Goal: Obtain resource: Obtain resource

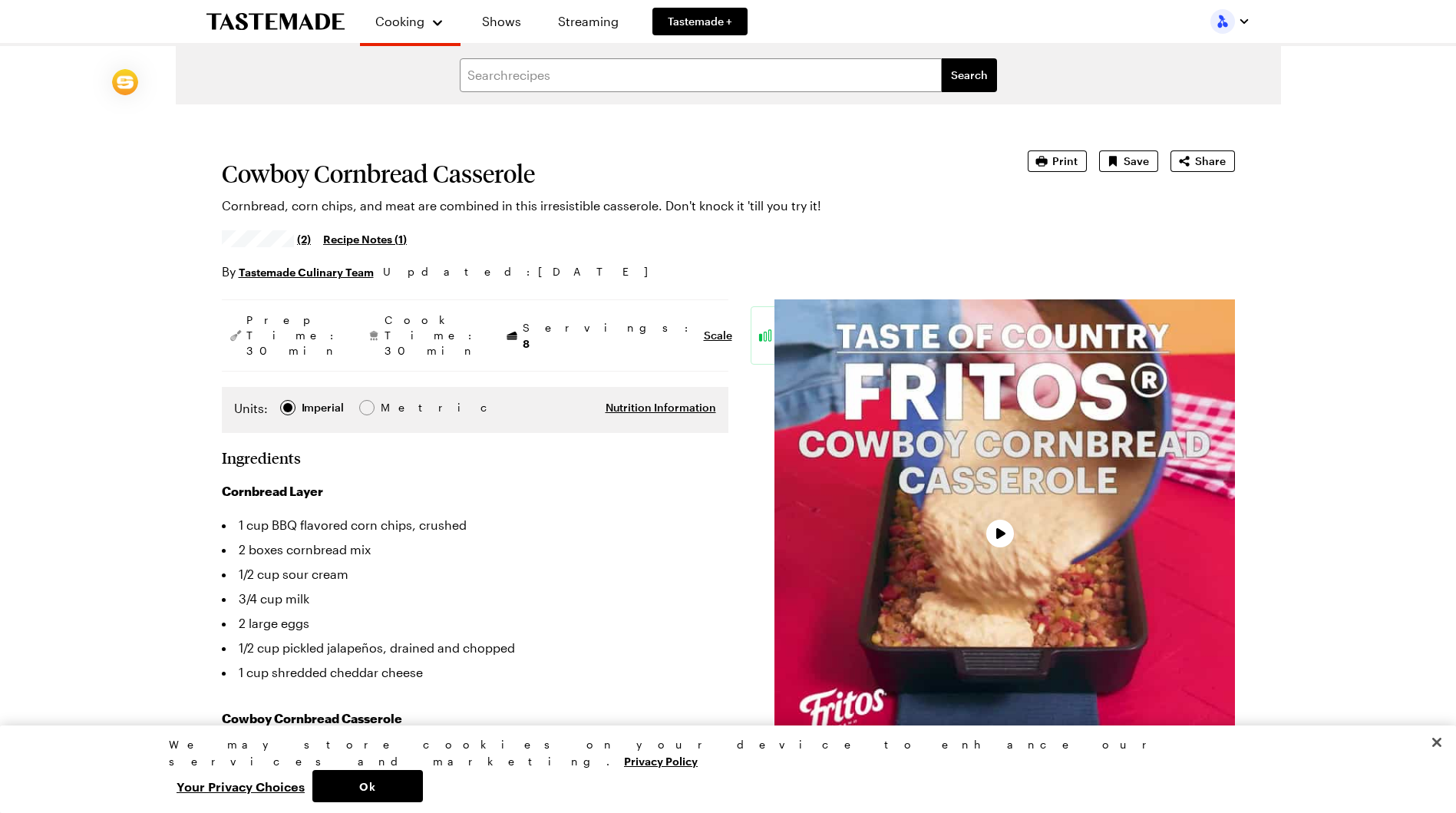
type textarea "x"
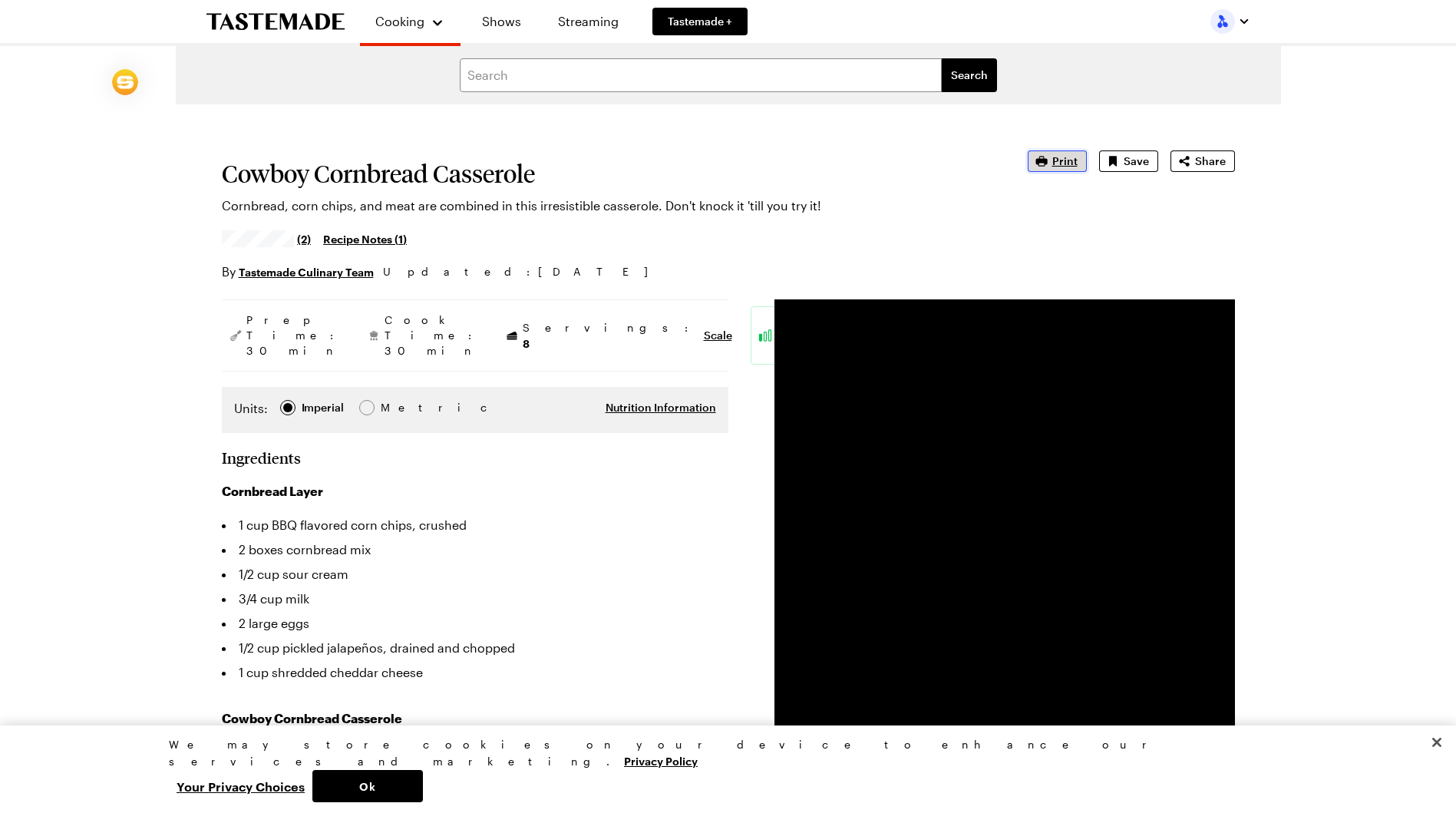
click at [1068, 162] on span "Print" at bounding box center [1065, 162] width 25 height 16
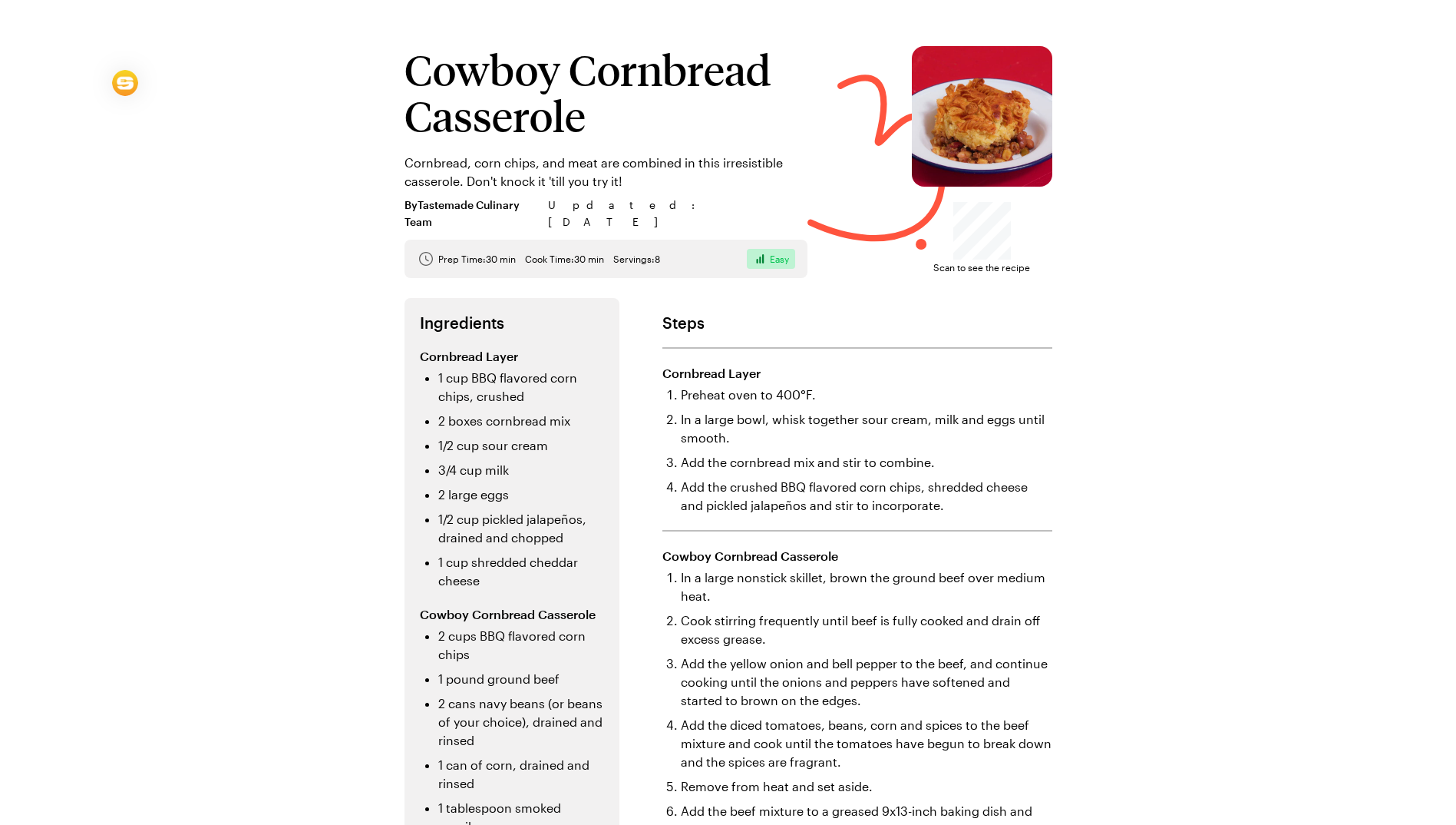
click at [1294, 416] on div "Cowboy Cornbread Casserole Cornbread, corn chips, and meat are combined in this…" at bounding box center [728, 582] width 1456 height 1165
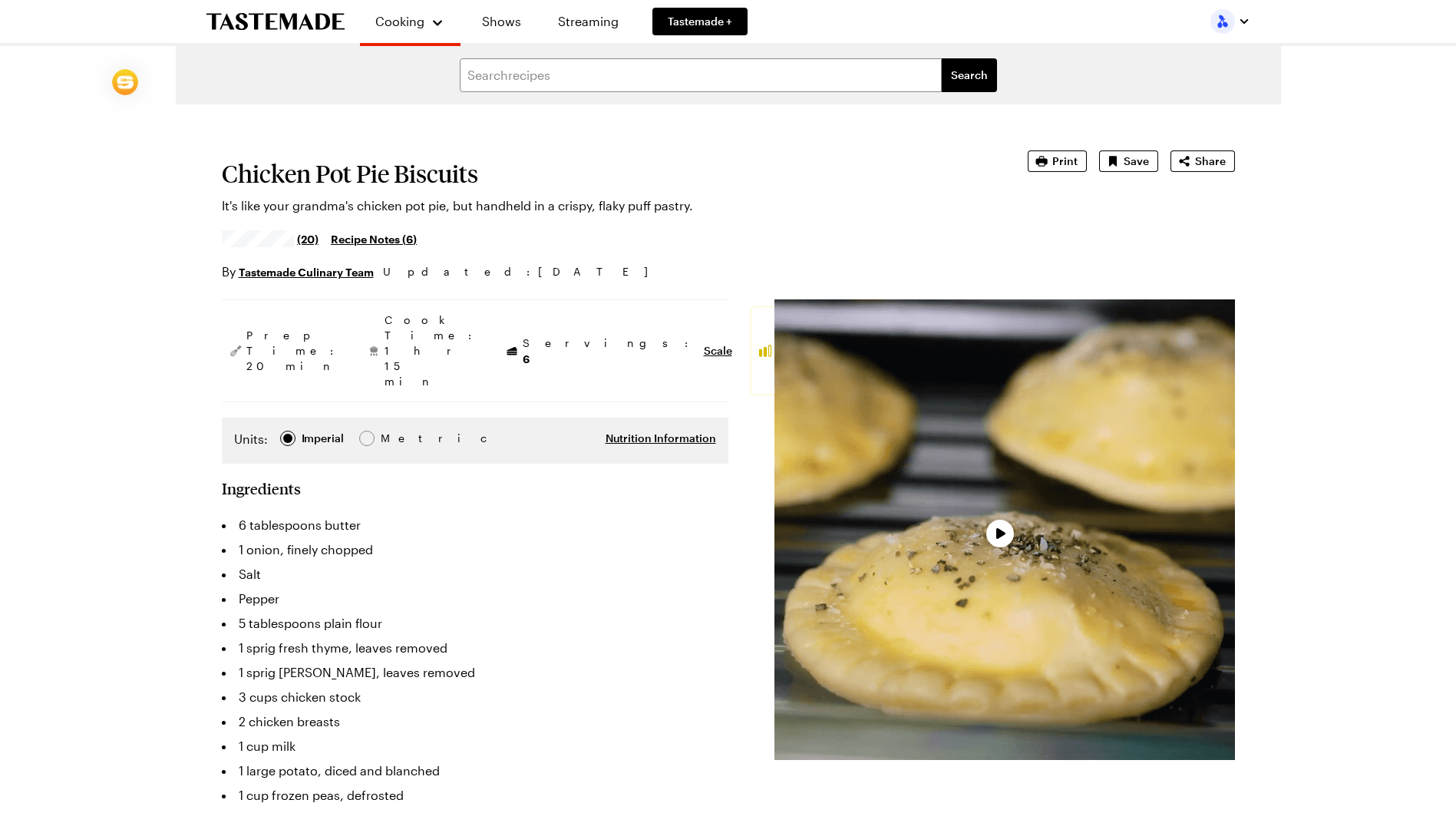
type textarea "x"
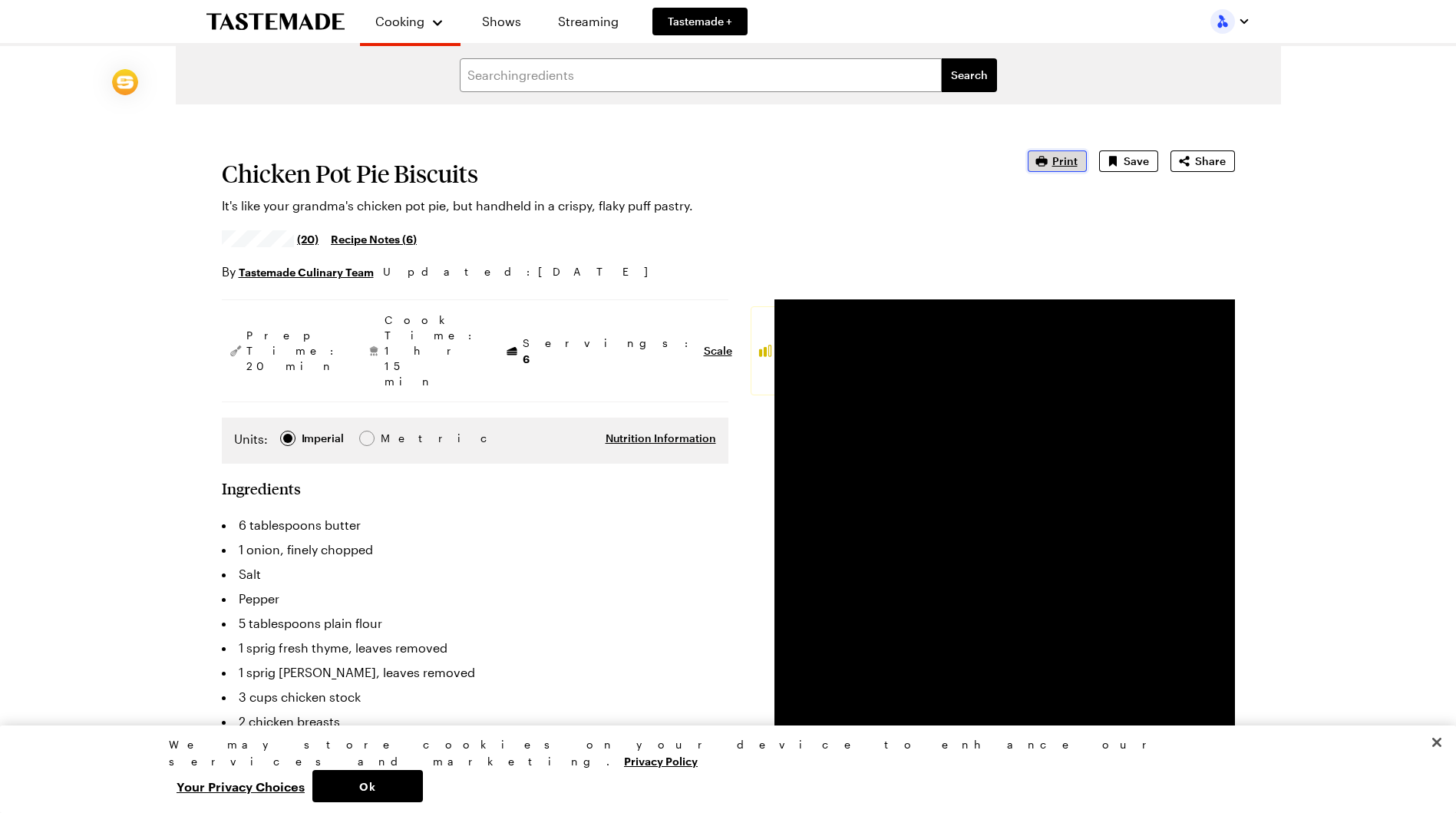
click at [1063, 160] on span "Print" at bounding box center [1065, 162] width 25 height 16
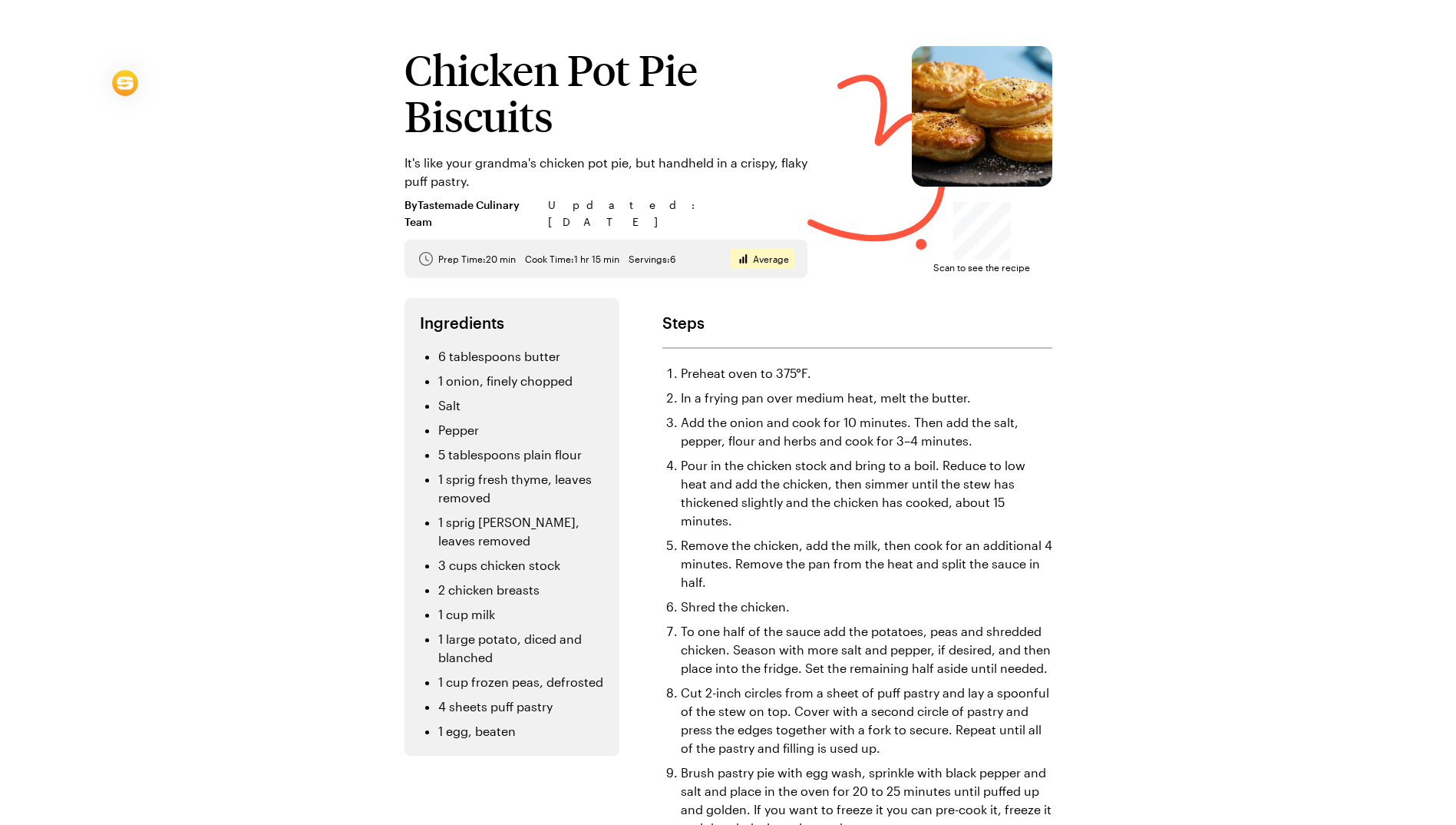
click at [1303, 299] on div "Chicken Pot Pie Biscuits It's like your grandma's chicken pot pie, but handheld…" at bounding box center [728, 502] width 1456 height 1003
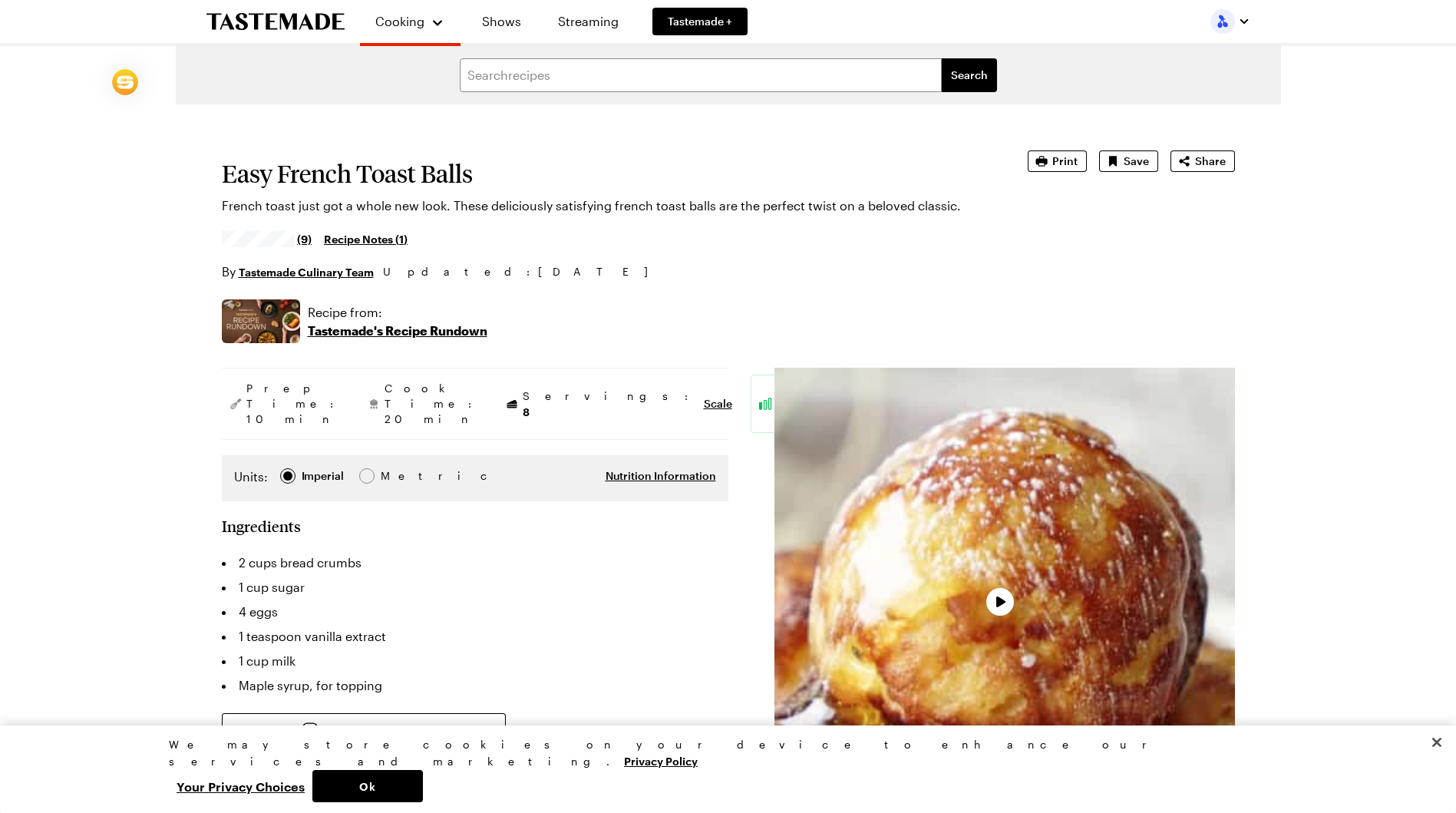
type textarea "x"
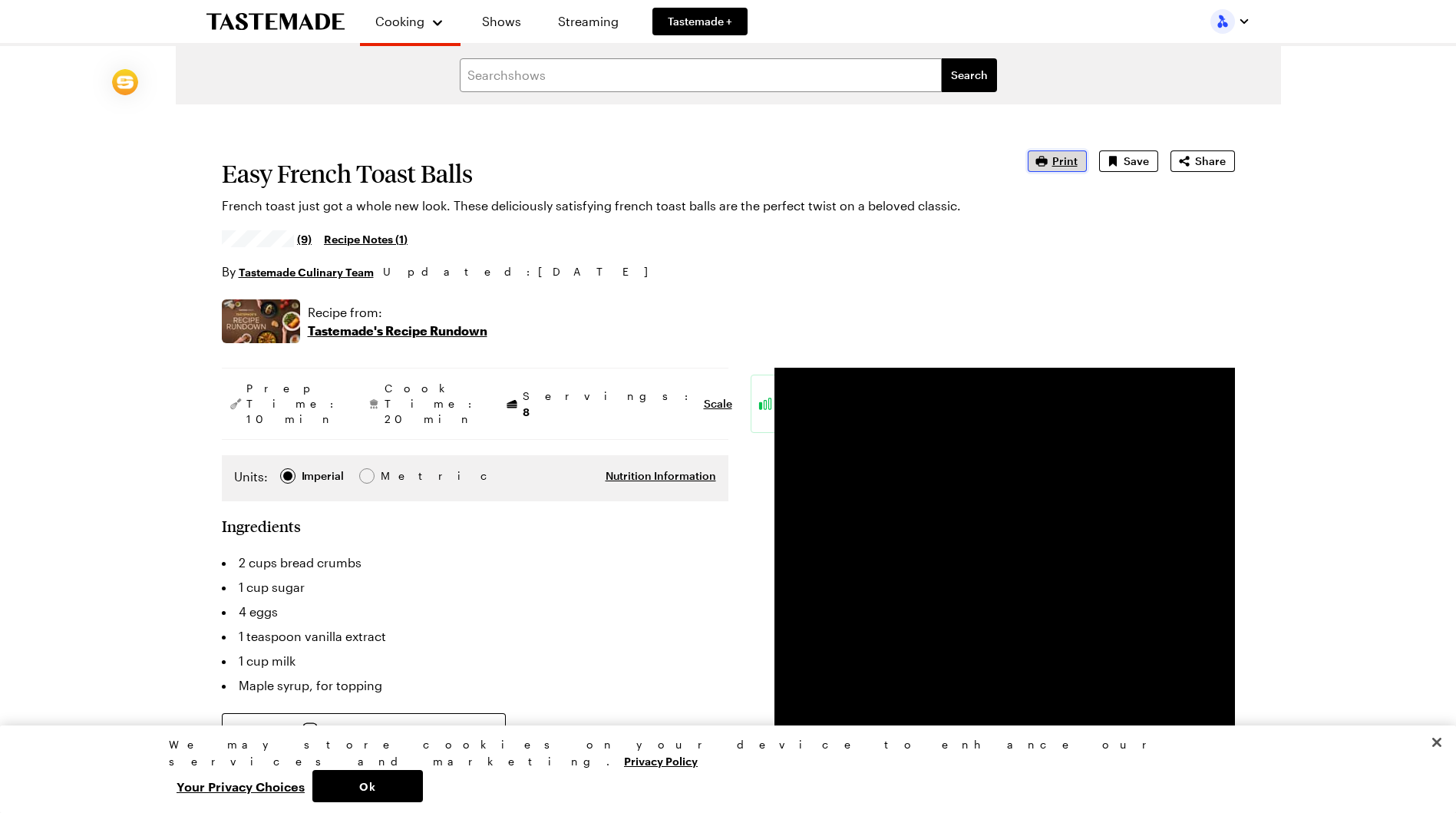
click at [1066, 160] on span "Print" at bounding box center [1065, 162] width 25 height 16
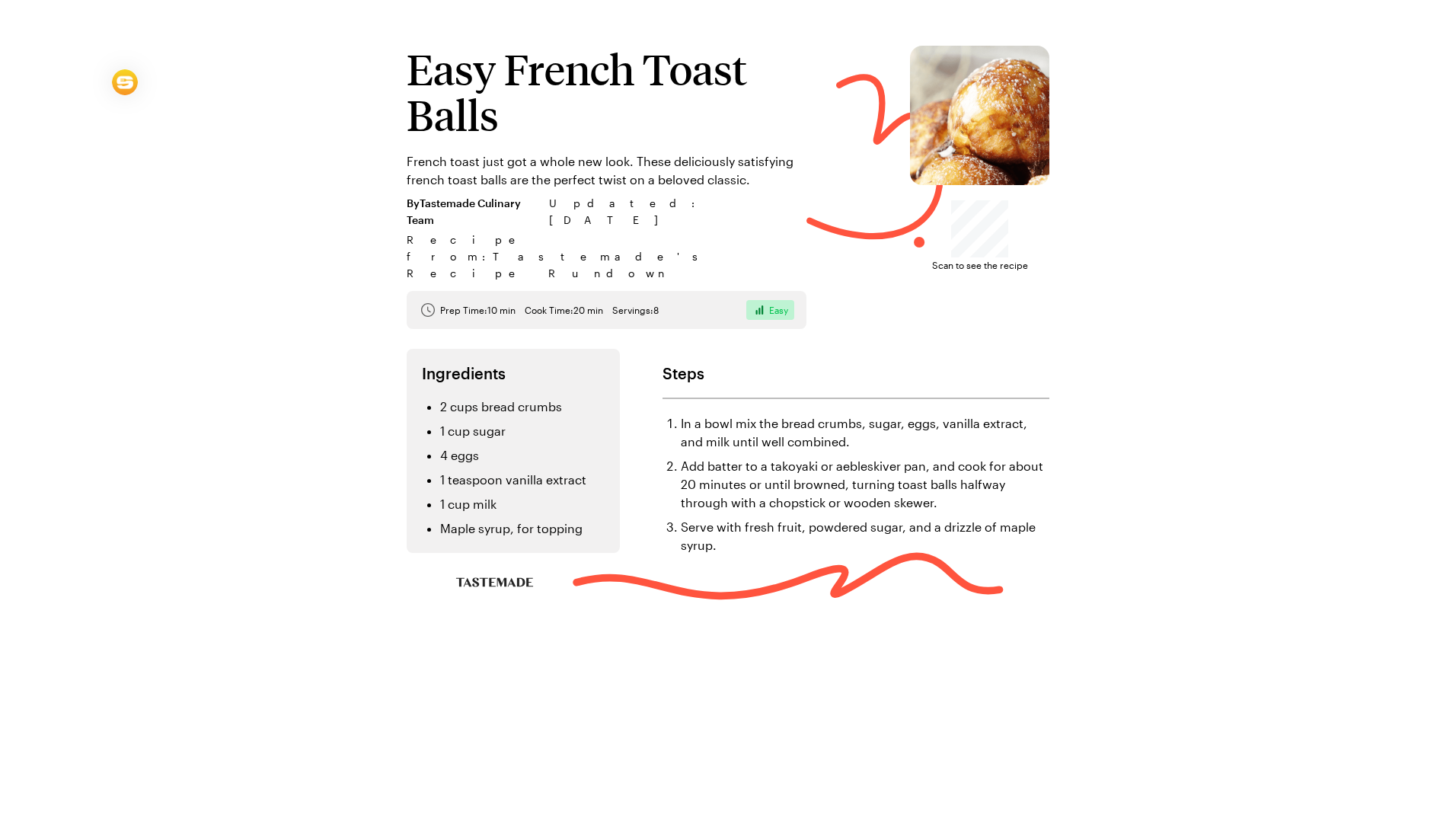
drag, startPoint x: 1207, startPoint y: 305, endPoint x: 1164, endPoint y: 308, distance: 43.1
click at [1196, 307] on div "Easy French Toast Balls French toast just got a whole new look. These delicious…" at bounding box center [728, 338] width 1097 height 677
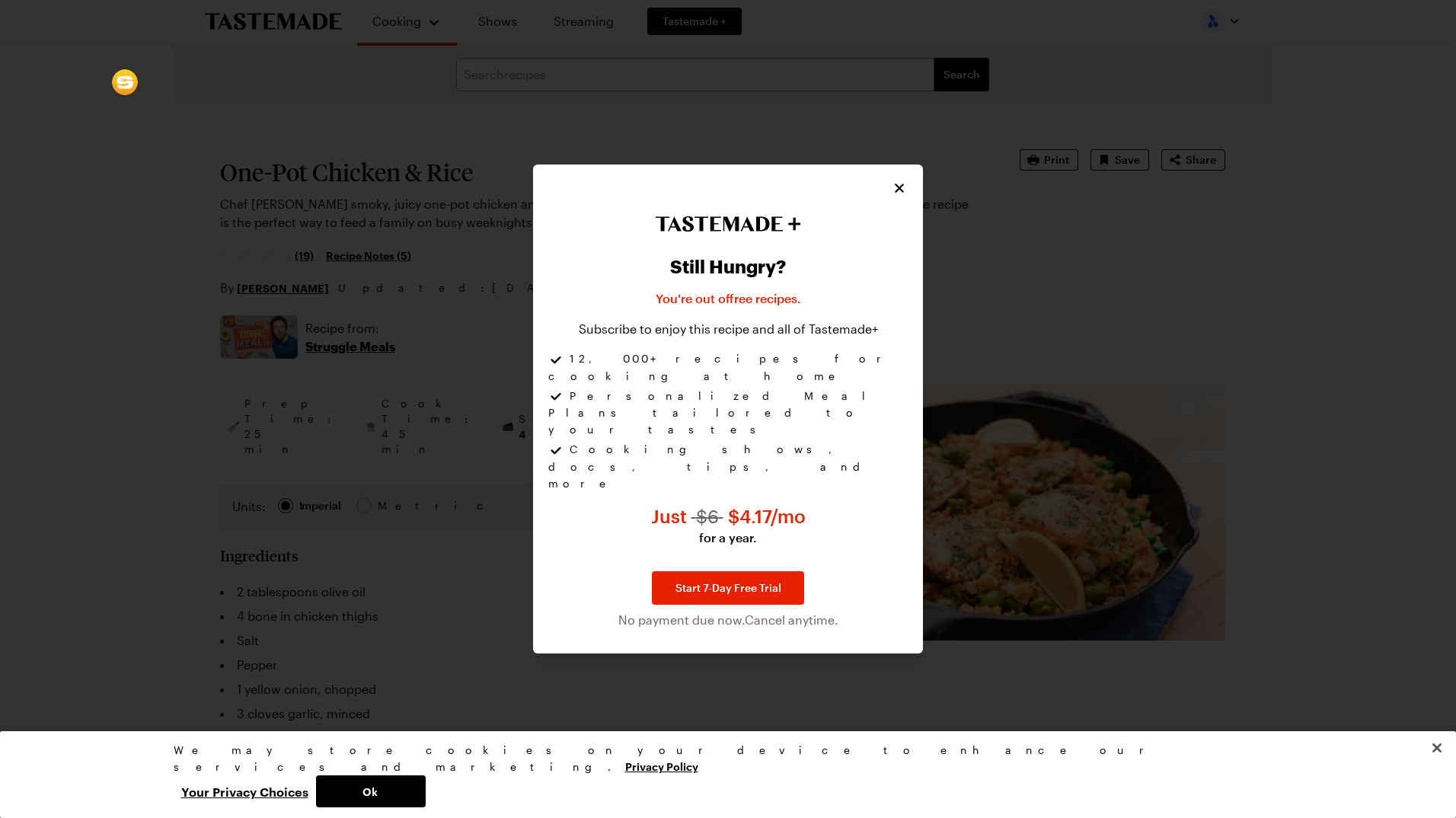
type textarea "x"
click at [903, 195] on icon "Close" at bounding box center [900, 187] width 16 height 16
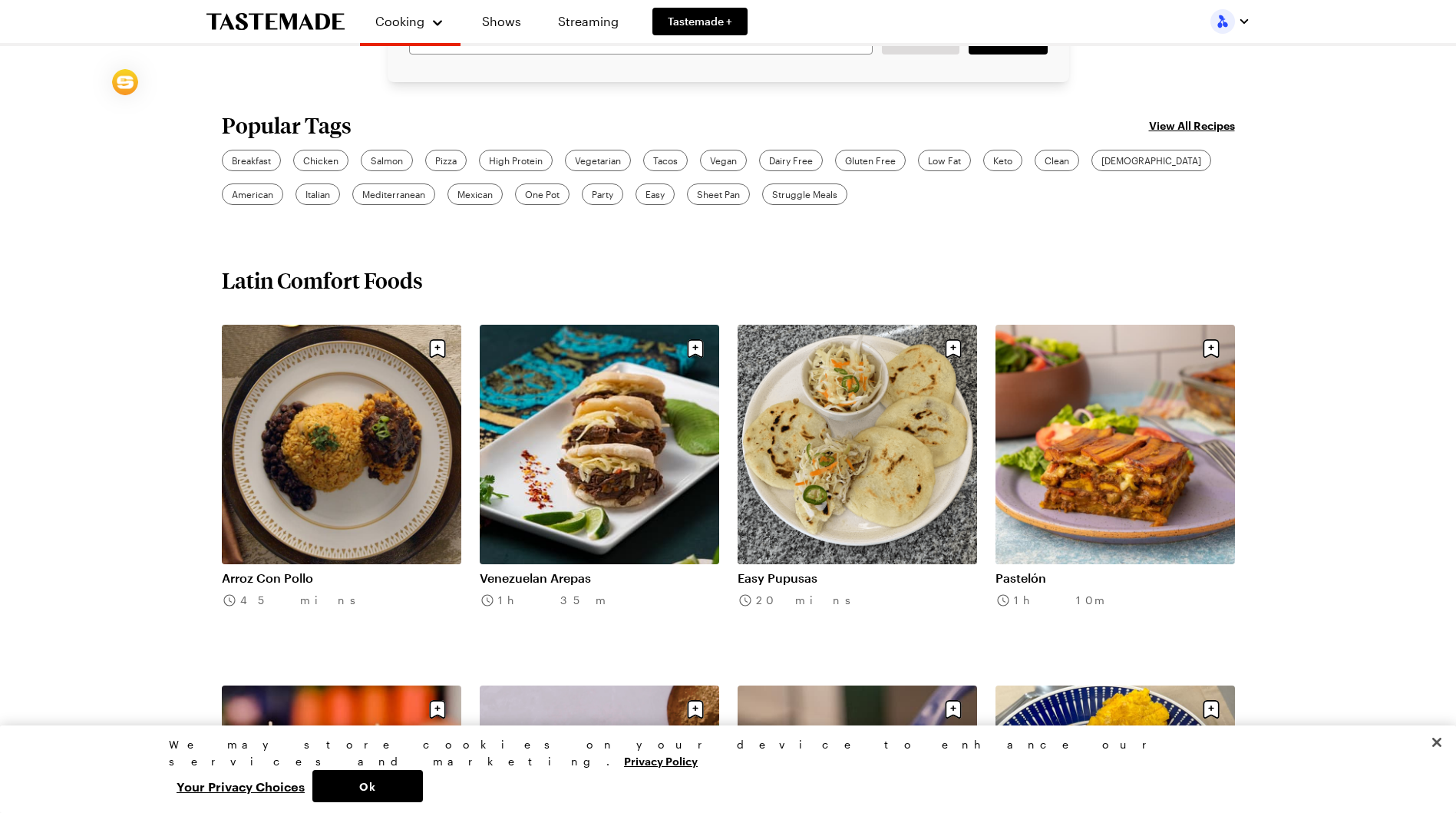
scroll to position [460, 0]
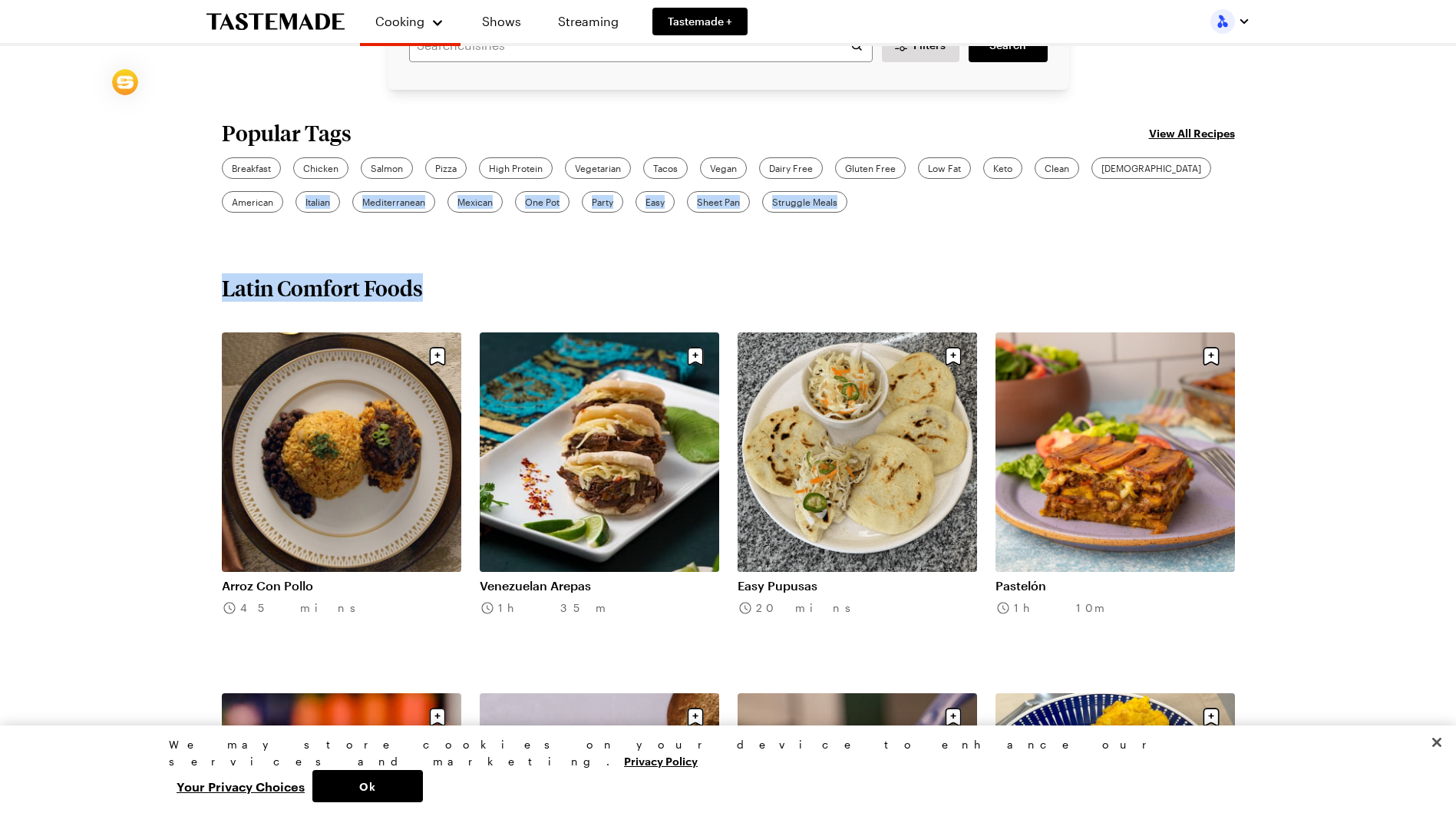
drag, startPoint x: 1417, startPoint y: 253, endPoint x: 1418, endPoint y: 268, distance: 15.0
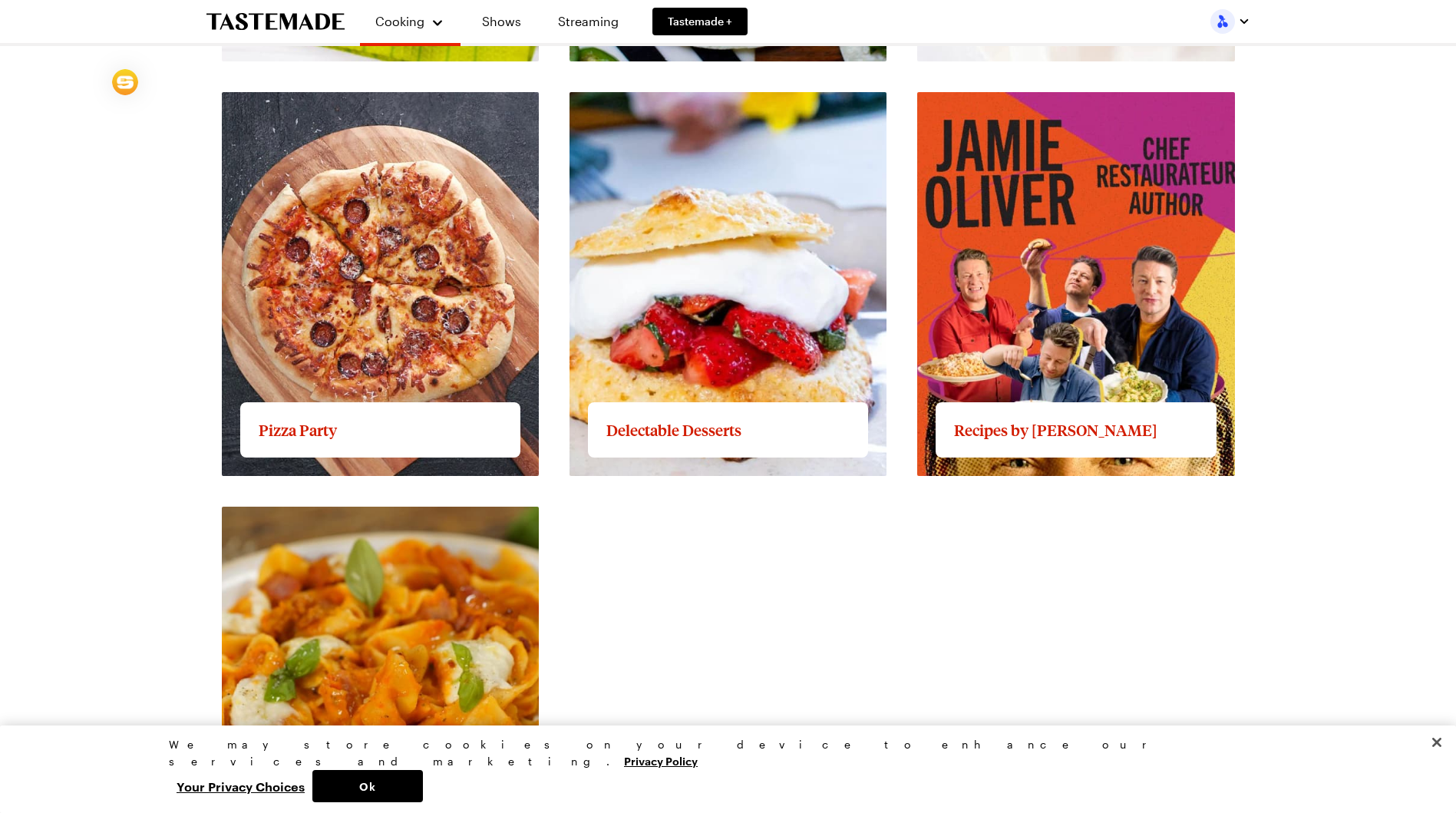
scroll to position [2326, 0]
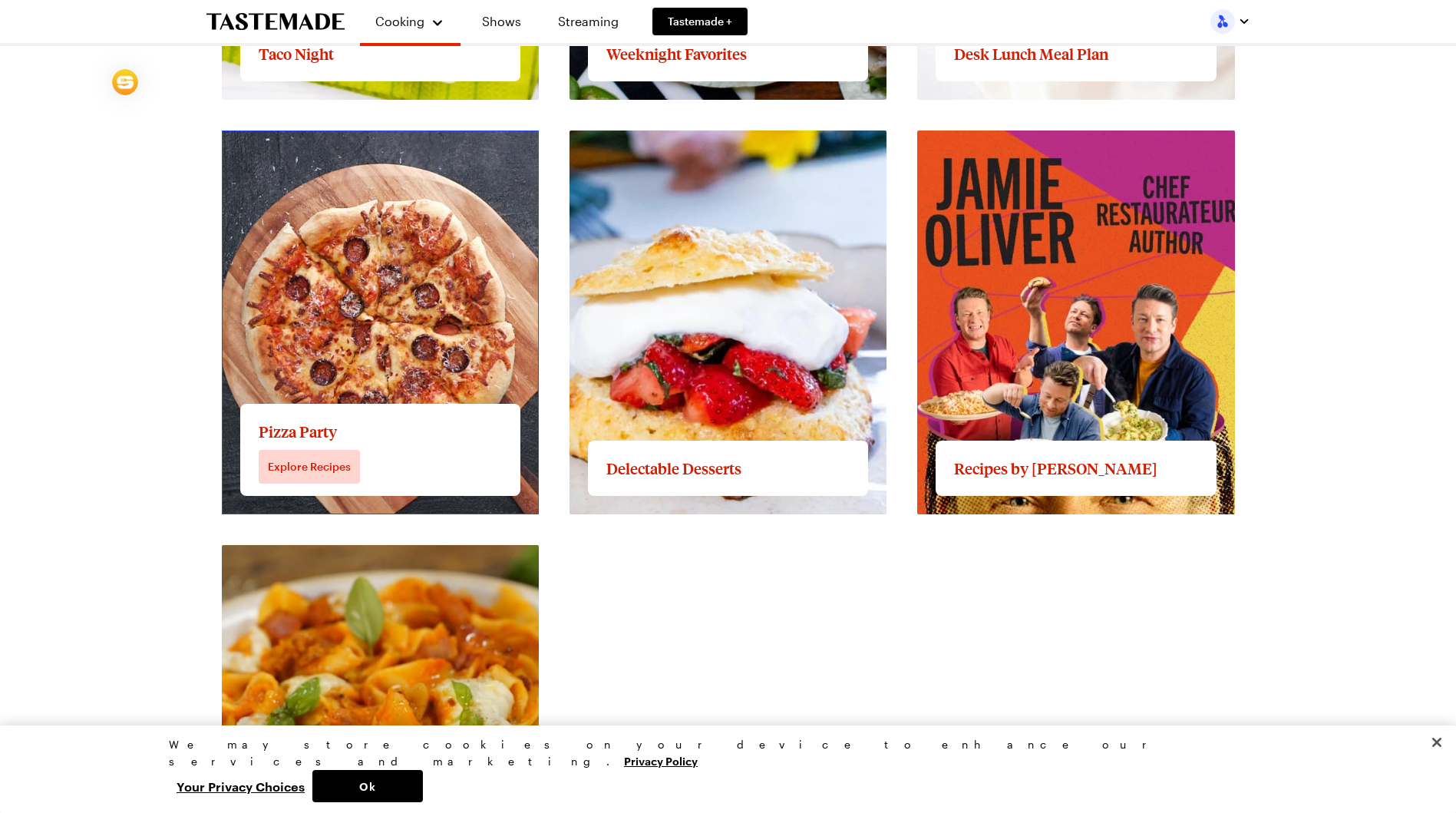
click at [321, 147] on link "View full content for Pizza Party" at bounding box center [313, 139] width 183 height 15
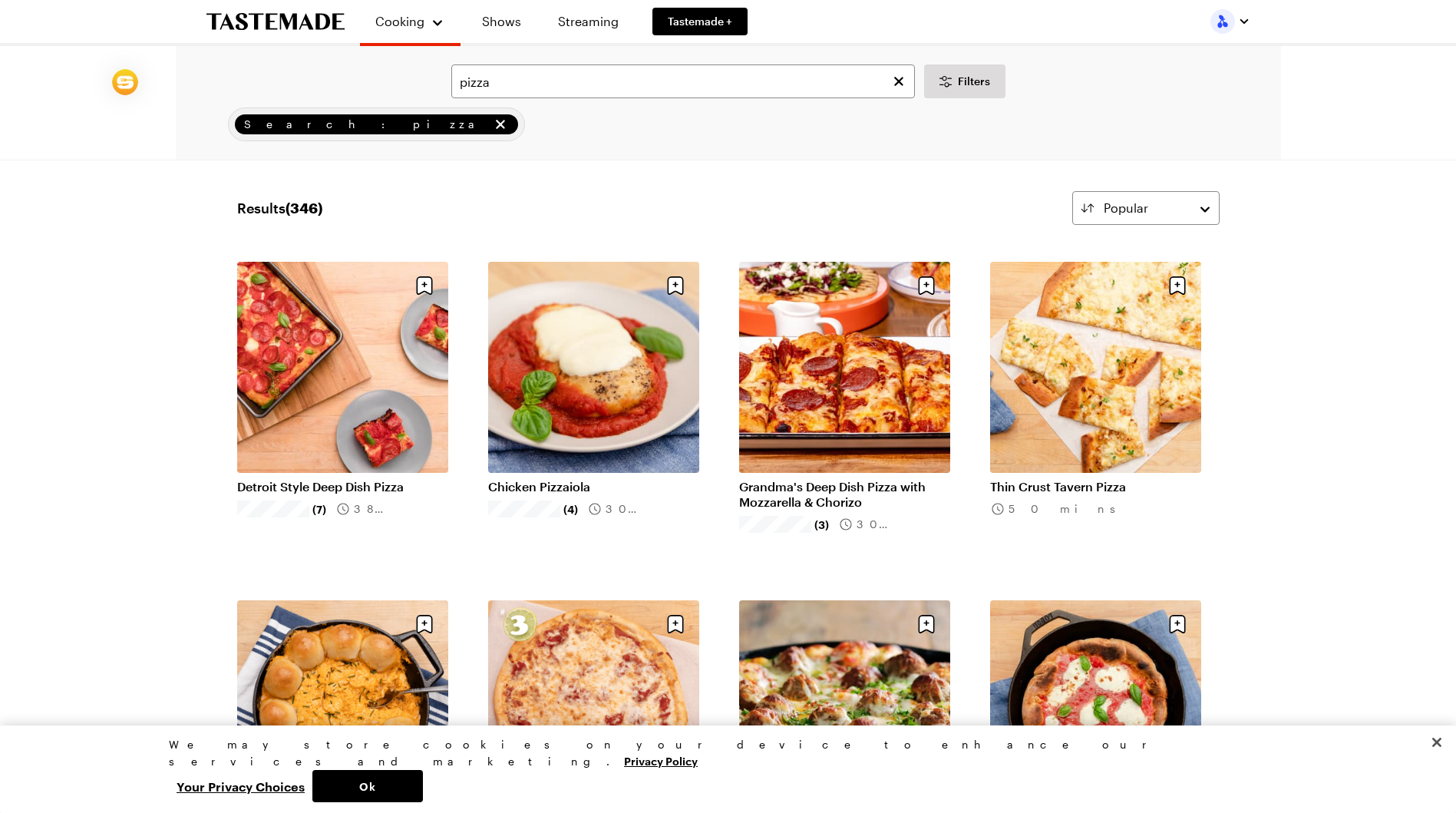
scroll to position [3, 0]
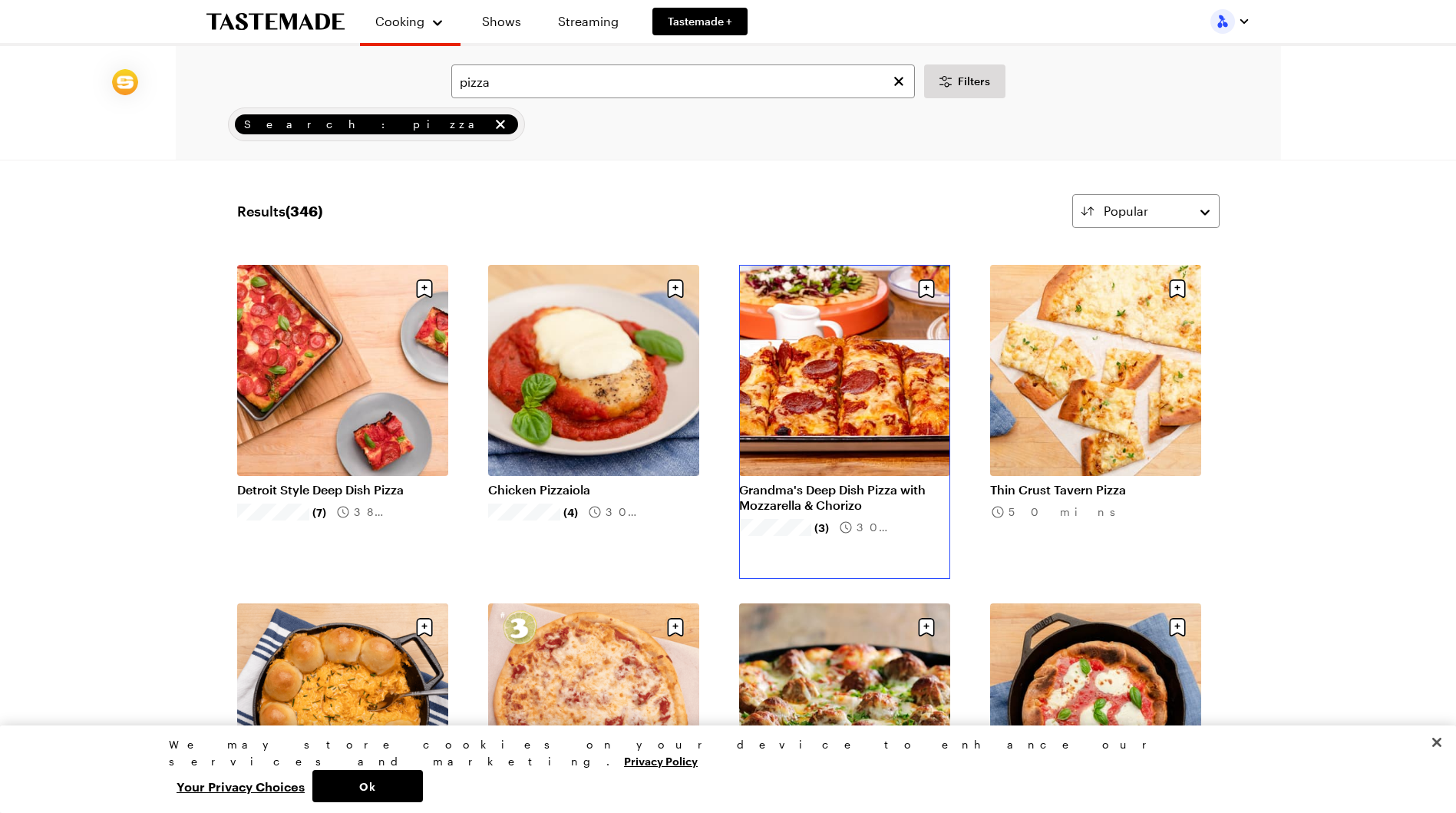
click at [840, 482] on link "Grandma's Deep Dish Pizza with Mozzarella & Chorizo" at bounding box center [845, 497] width 211 height 31
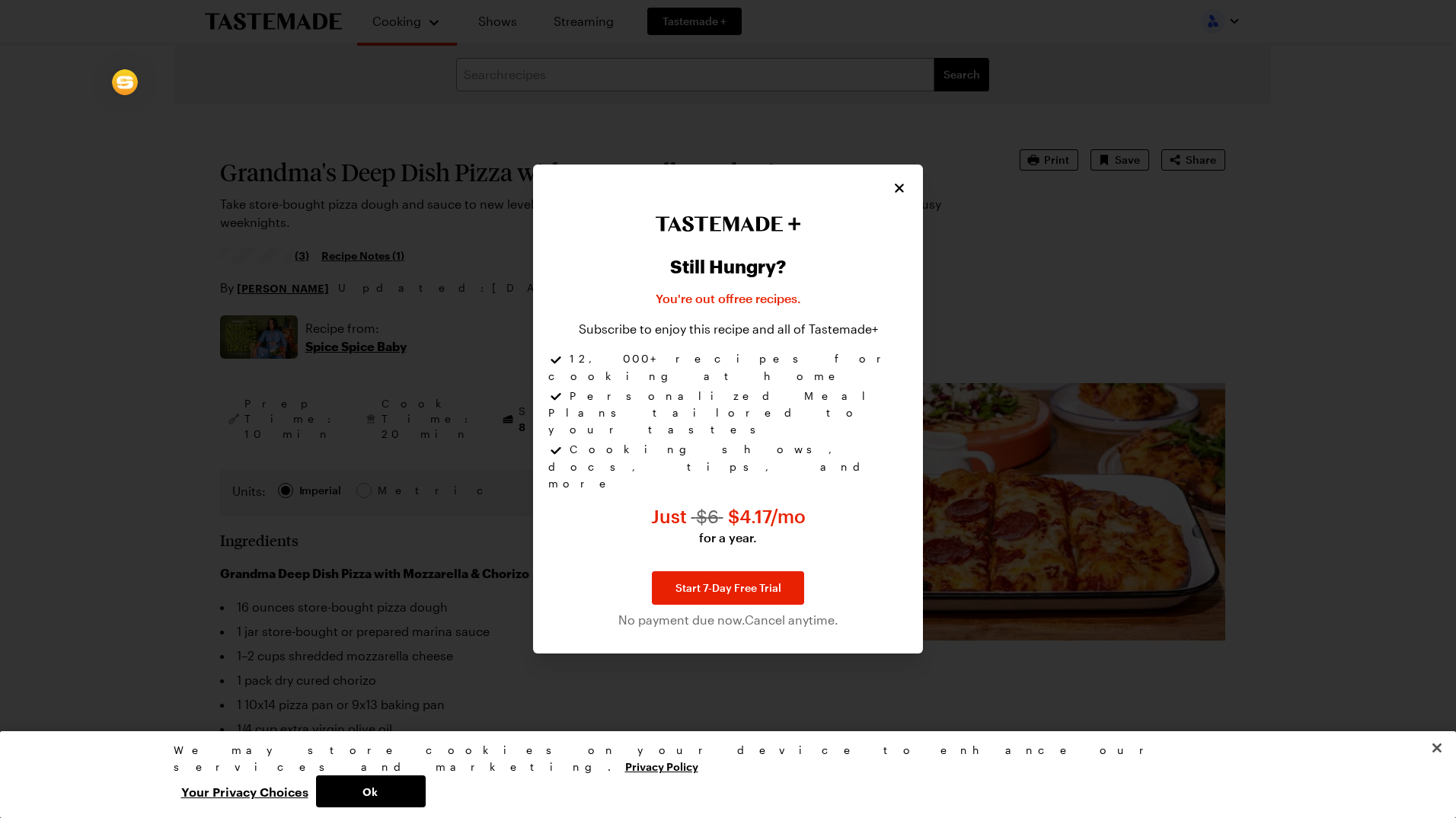
type textarea "x"
click at [898, 195] on icon "Close" at bounding box center [900, 187] width 16 height 16
